Goal: Information Seeking & Learning: Learn about a topic

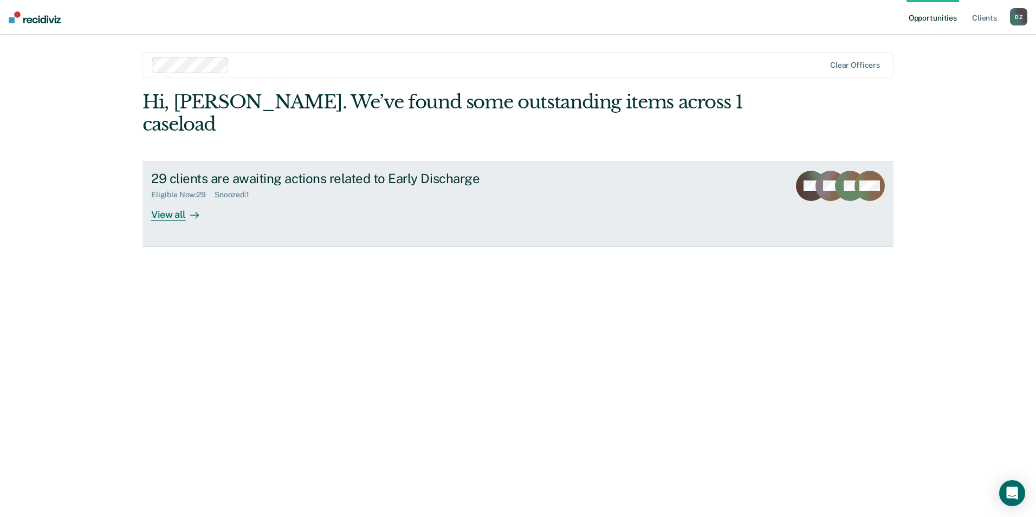
click at [174, 199] on div "View all" at bounding box center [181, 209] width 61 height 21
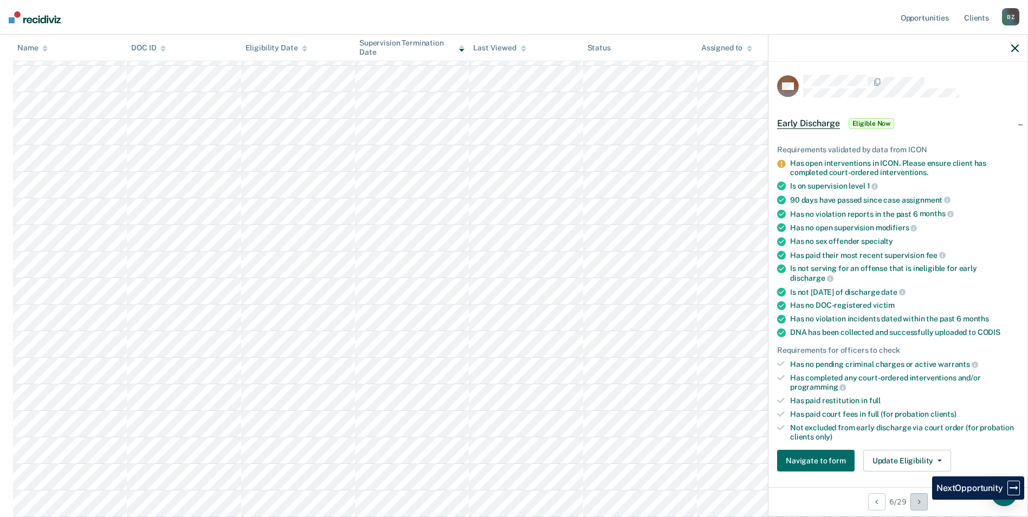
click at [924, 499] on button "Next Opportunity" at bounding box center [918, 501] width 17 height 17
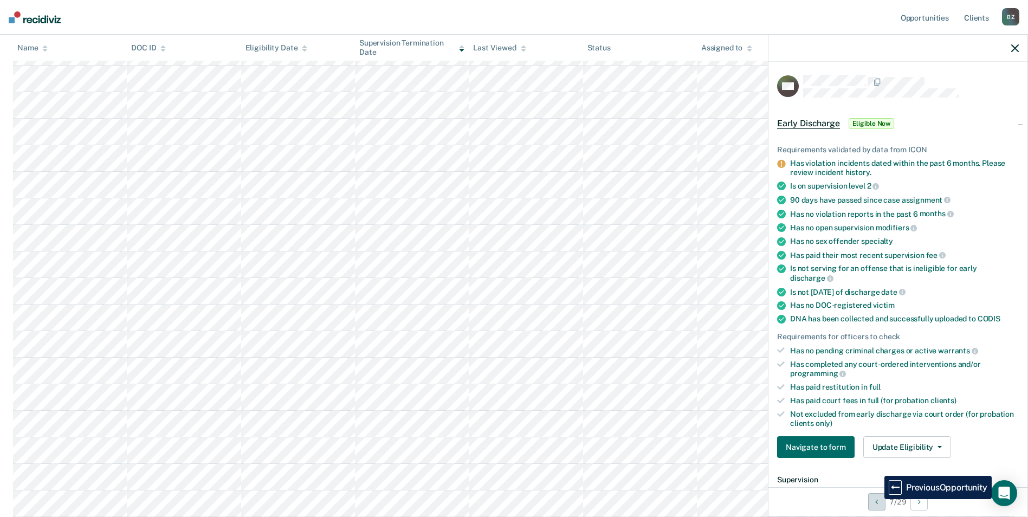
click at [876, 499] on icon "Previous Opportunity" at bounding box center [876, 502] width 3 height 8
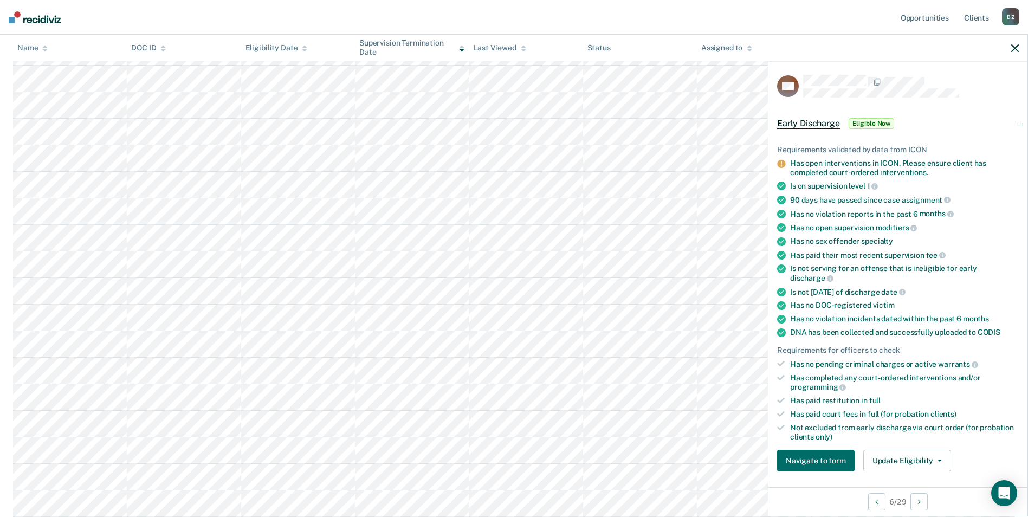
click at [1013, 48] on icon "button" at bounding box center [1015, 48] width 8 height 8
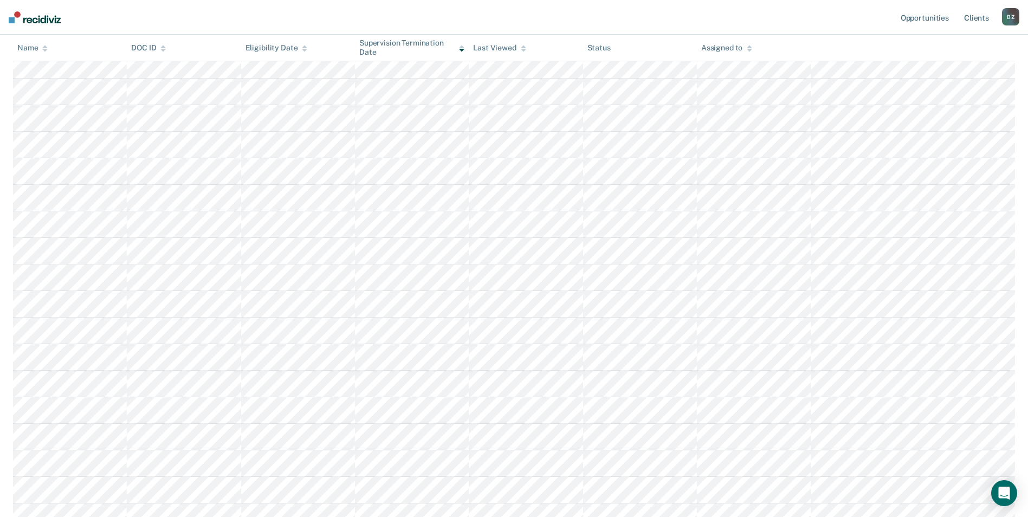
scroll to position [162, 0]
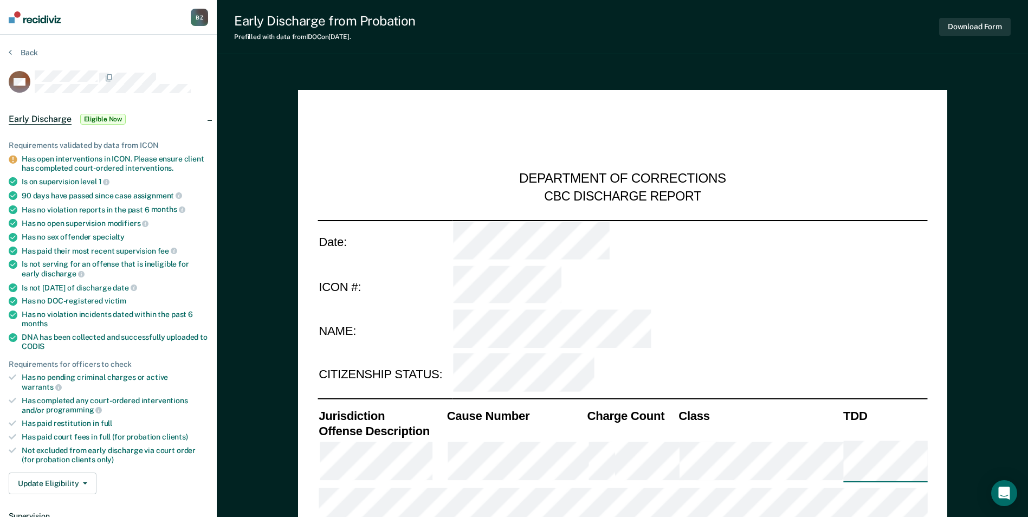
type textarea "x"
click at [194, 81] on div at bounding box center [121, 77] width 173 height 14
click at [170, 81] on div at bounding box center [121, 77] width 173 height 14
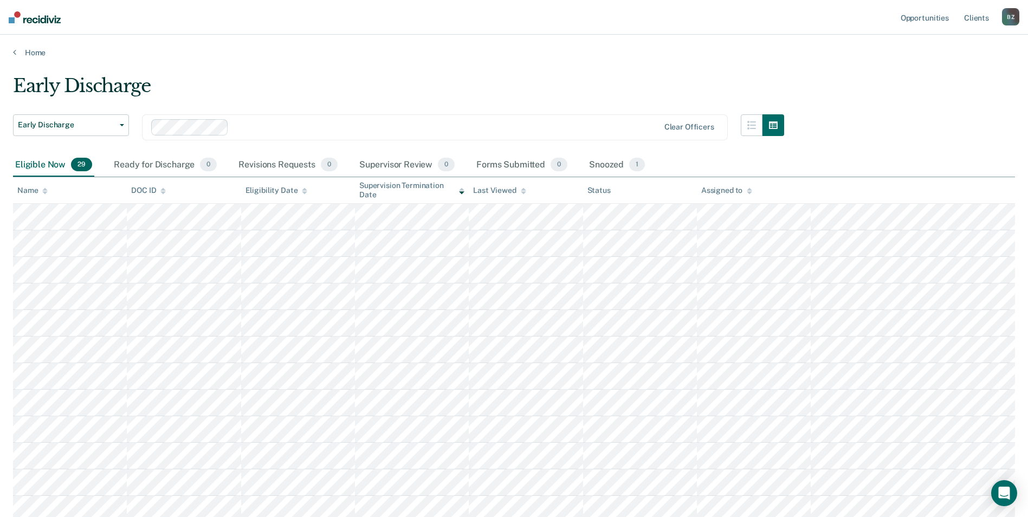
scroll to position [162, 0]
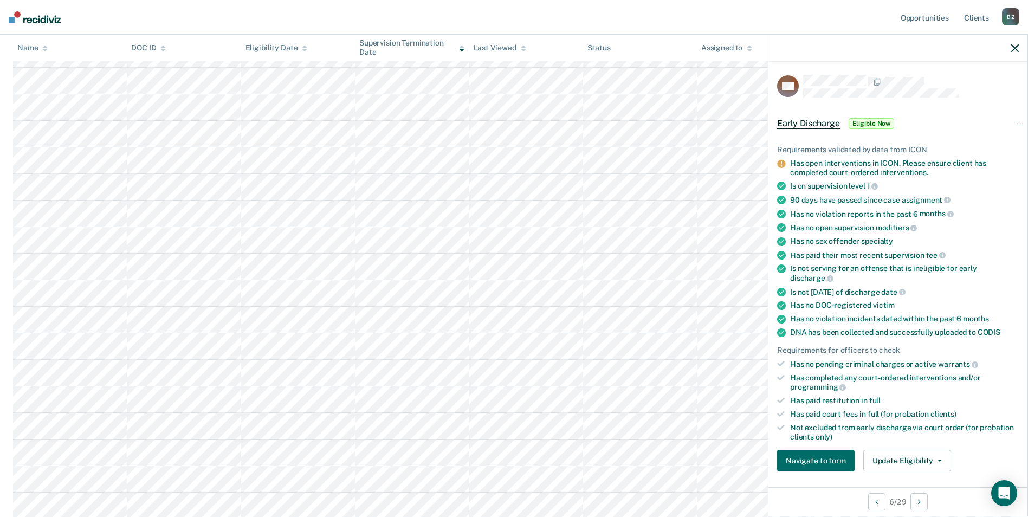
click at [869, 120] on span "Eligible Now" at bounding box center [871, 123] width 46 height 11
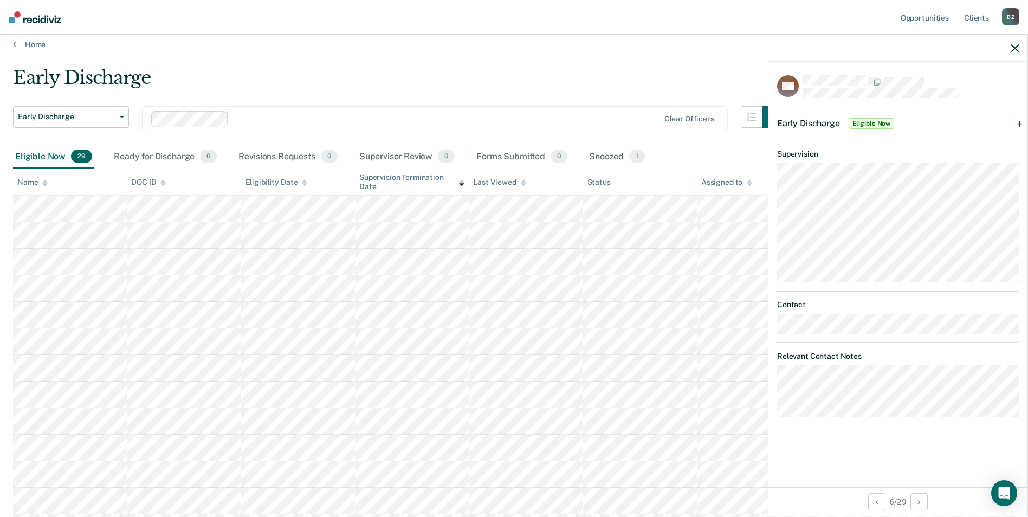
scroll to position [0, 0]
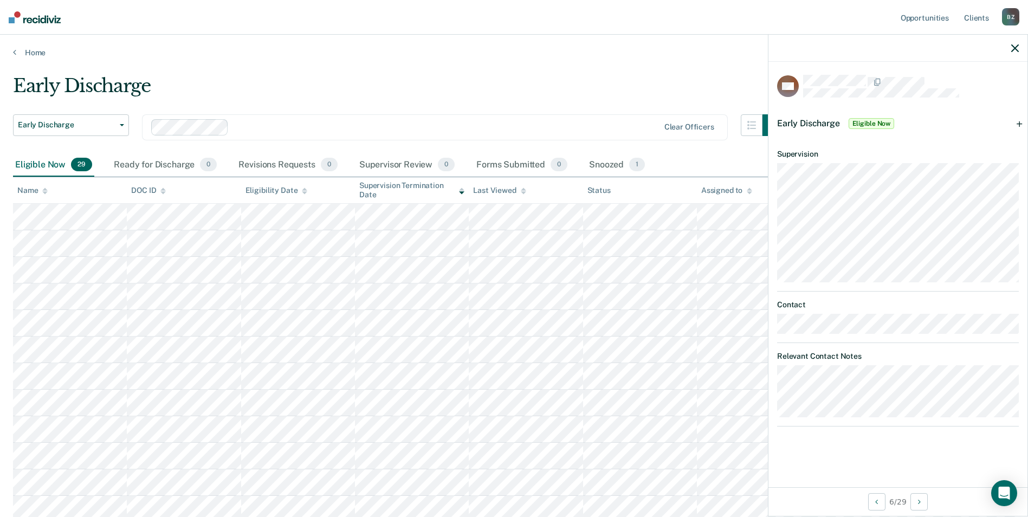
click at [1011, 43] on div at bounding box center [897, 48] width 259 height 27
click at [1015, 47] on icon "button" at bounding box center [1015, 48] width 8 height 8
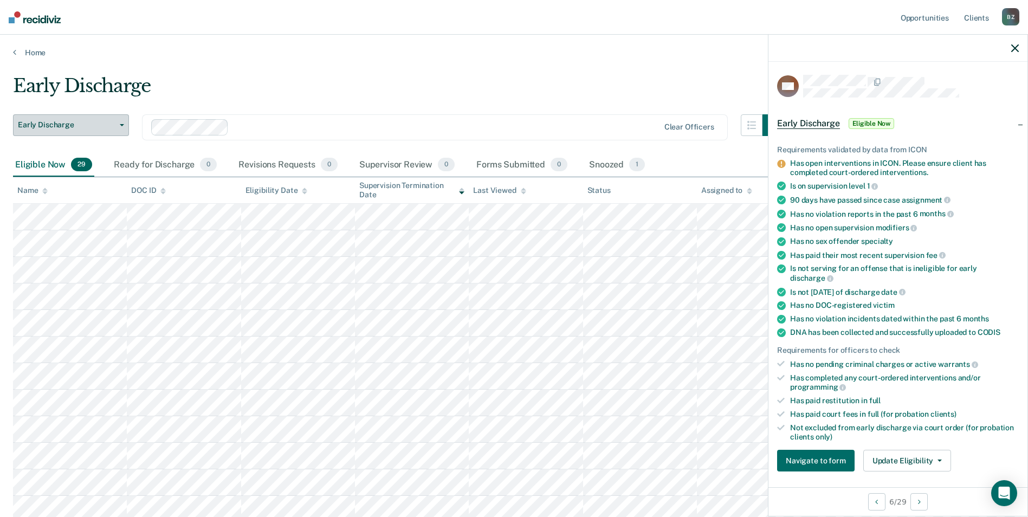
click at [122, 121] on button "Early Discharge" at bounding box center [71, 125] width 116 height 22
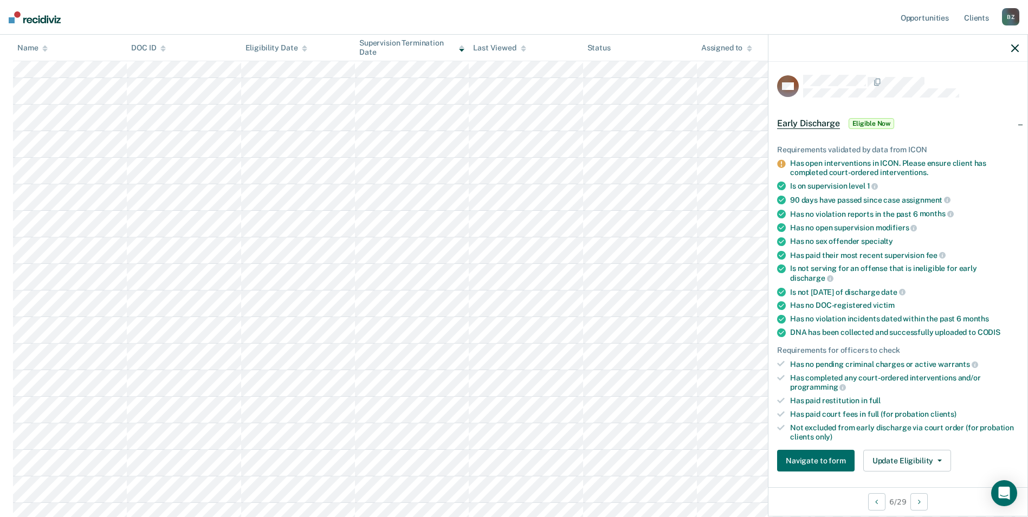
scroll to position [217, 0]
click at [932, 18] on link "Opportunities" at bounding box center [924, 17] width 53 height 35
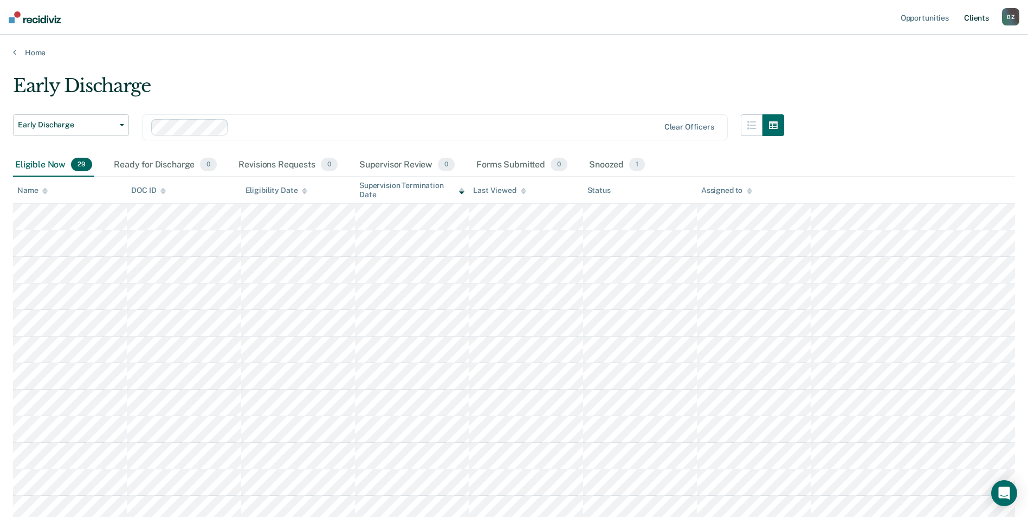
click at [981, 18] on link "Client s" at bounding box center [975, 17] width 29 height 35
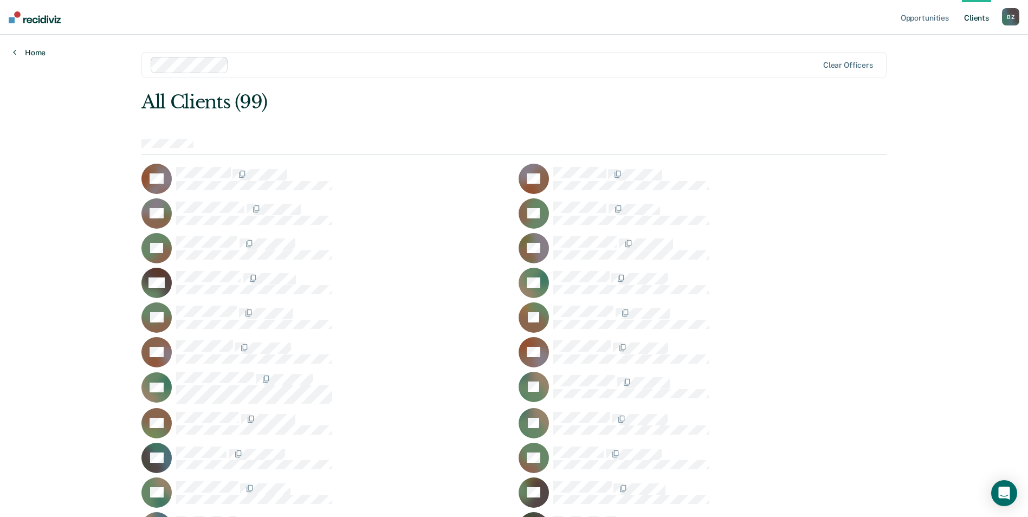
click at [14, 51] on icon at bounding box center [14, 52] width 3 height 9
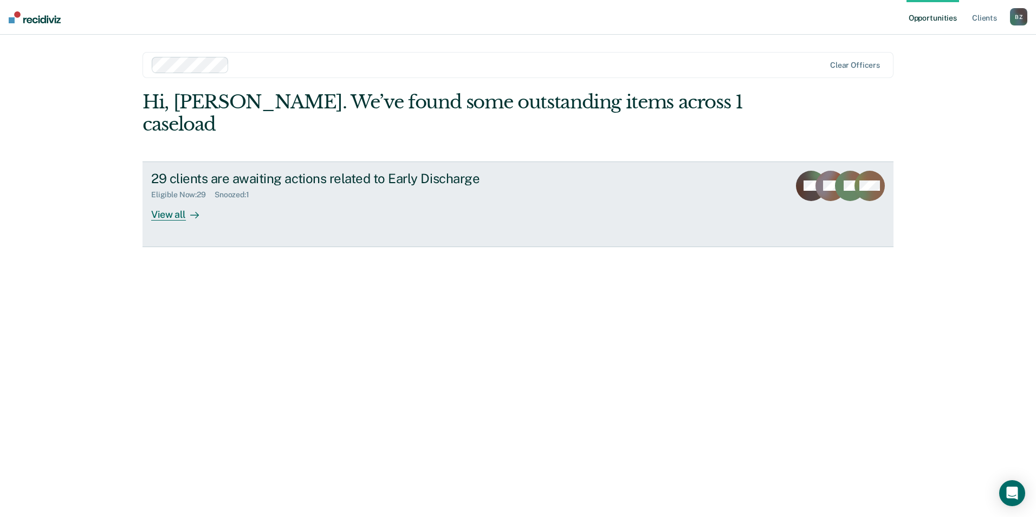
click at [174, 199] on div "View all" at bounding box center [181, 209] width 61 height 21
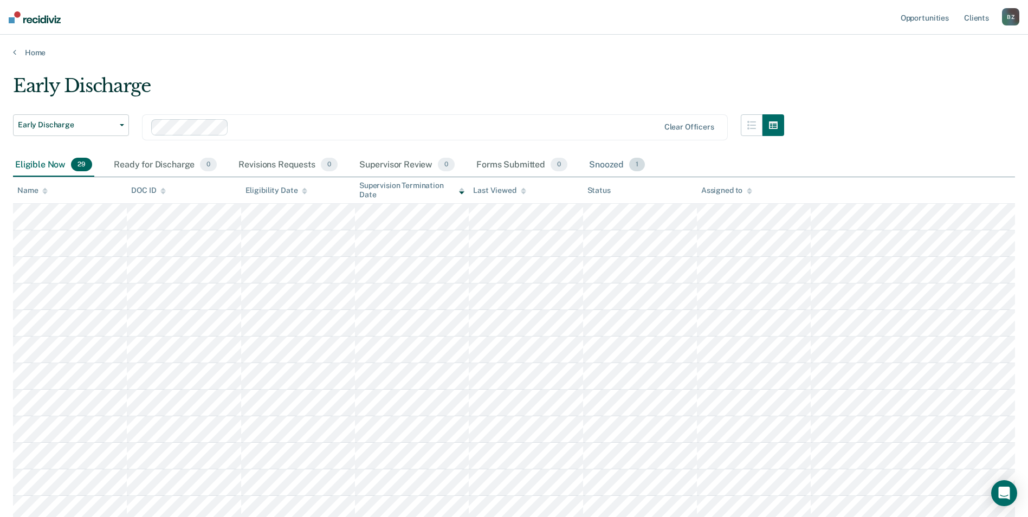
click at [603, 161] on div "Snoozed 1" at bounding box center [617, 165] width 60 height 24
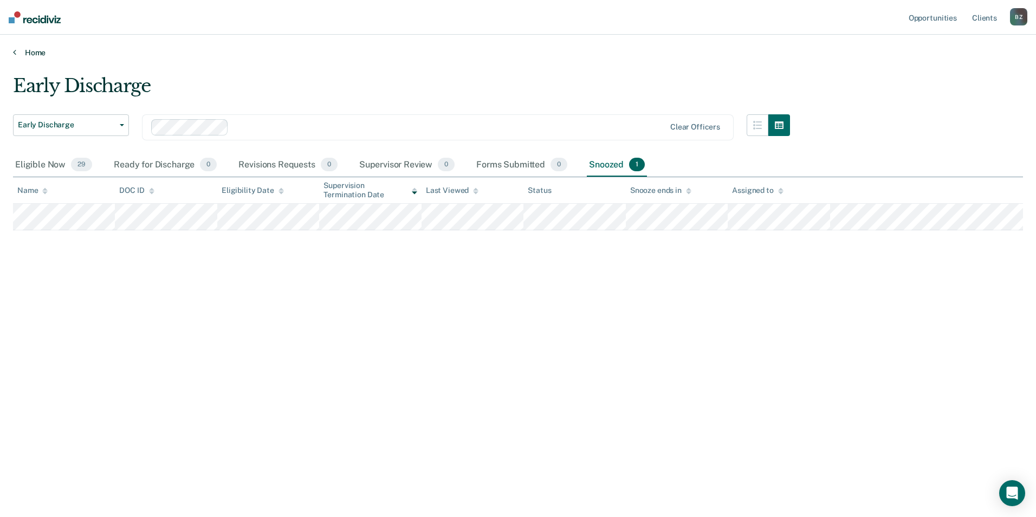
click at [13, 51] on icon at bounding box center [14, 52] width 3 height 9
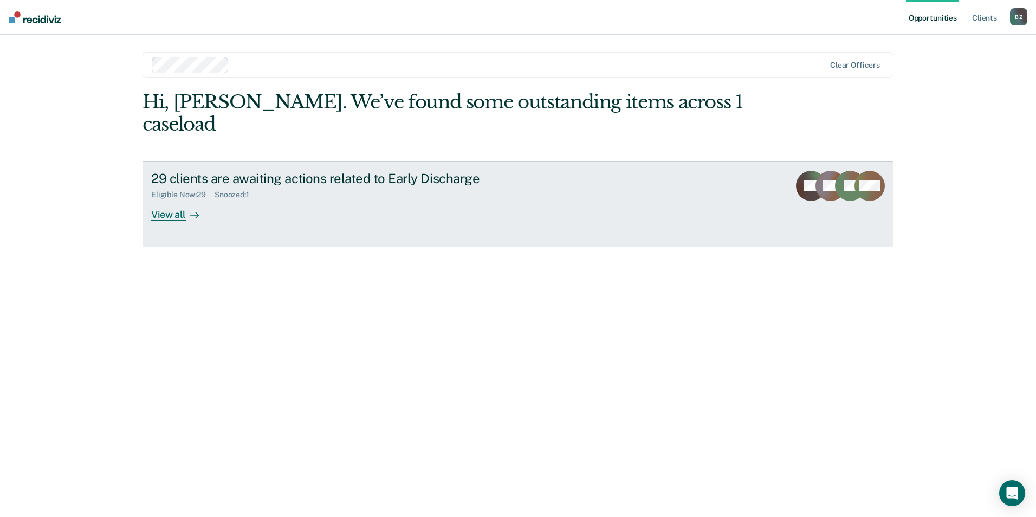
click at [159, 199] on div "View all" at bounding box center [181, 209] width 61 height 21
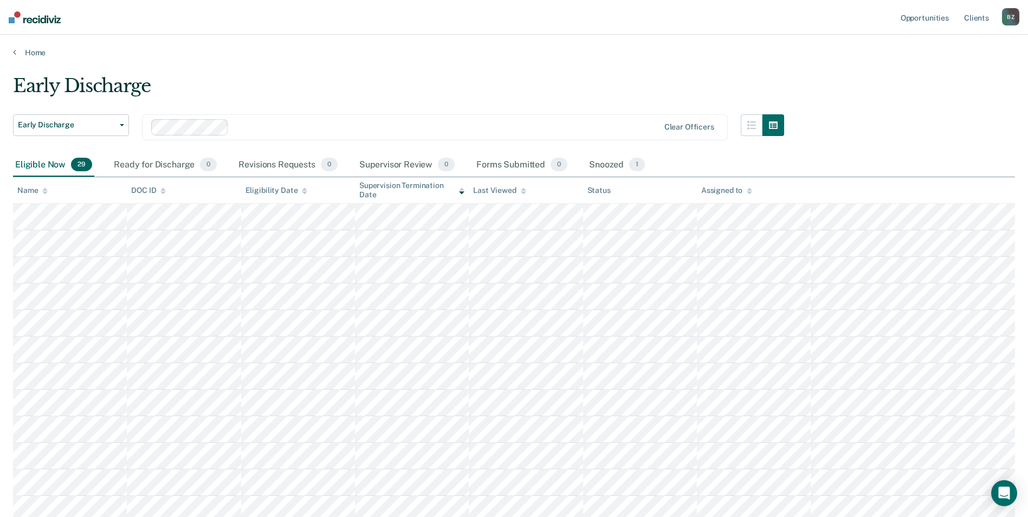
click at [1014, 22] on div "B Z" at bounding box center [1010, 16] width 17 height 17
click at [980, 112] on div "Early Discharge Early Discharge Early Discharge Clear officers Eligible Now 29 …" at bounding box center [514, 522] width 1002 height 895
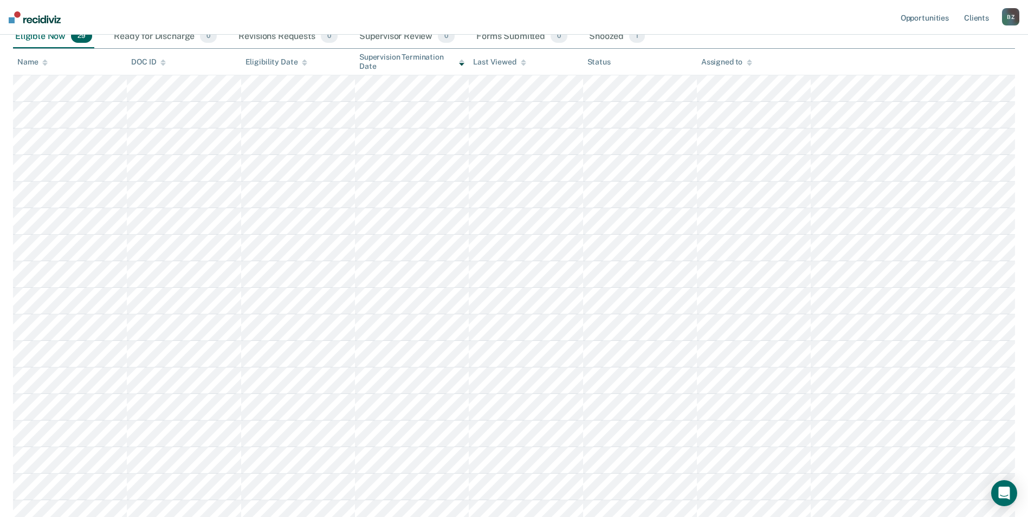
scroll to position [162, 0]
